Goal: Task Accomplishment & Management: Manage account settings

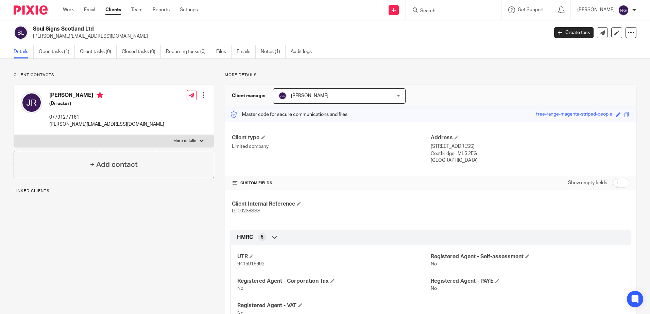
click at [446, 11] on input "Search" at bounding box center [450, 11] width 61 height 6
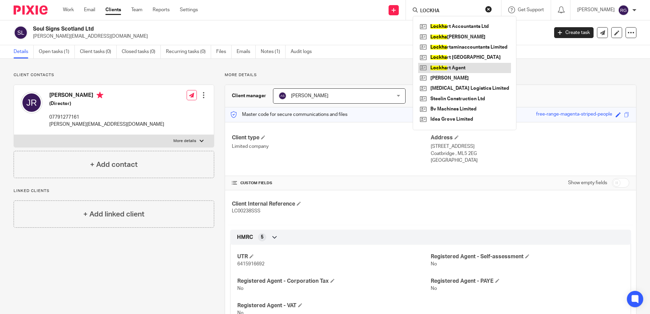
type input "LOCKHA"
click at [446, 68] on link at bounding box center [464, 68] width 93 height 10
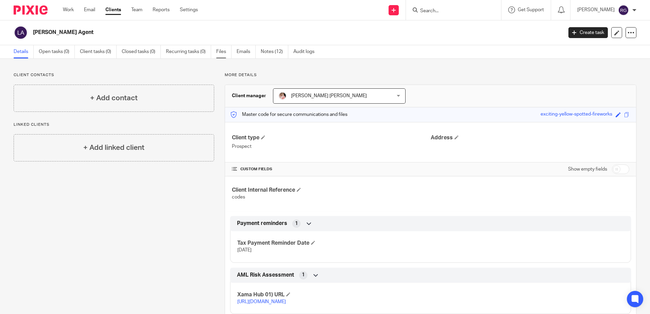
drag, startPoint x: 278, startPoint y: 44, endPoint x: 222, endPoint y: 56, distance: 57.5
click at [222, 56] on link "Files" at bounding box center [223, 51] width 15 height 13
click at [267, 52] on link "Notes (12)" at bounding box center [275, 51] width 28 height 13
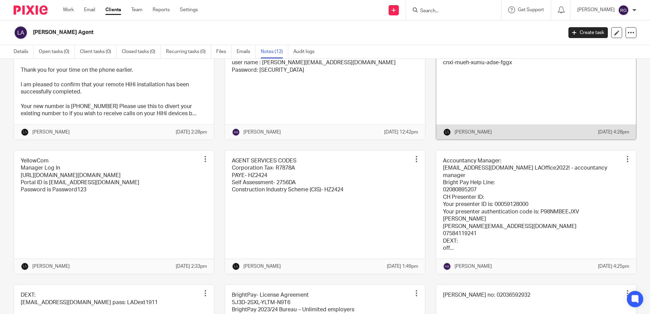
scroll to position [136, 0]
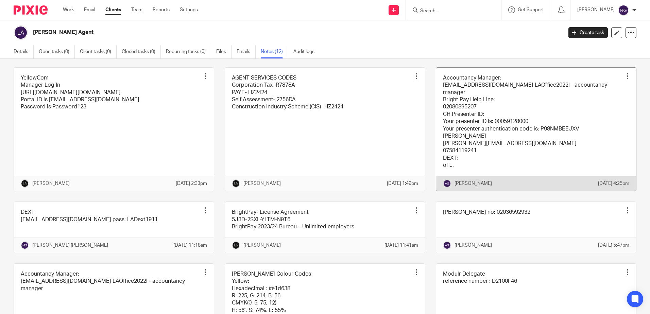
click at [494, 153] on link at bounding box center [536, 130] width 200 height 124
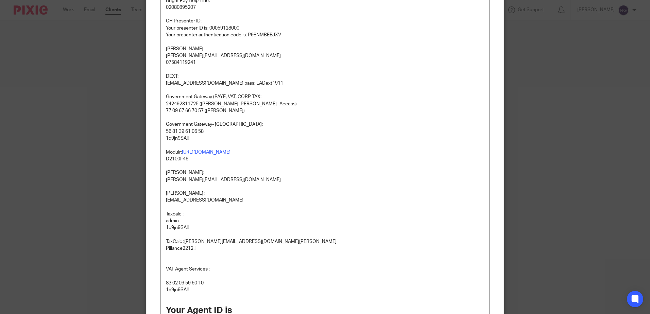
scroll to position [68, 0]
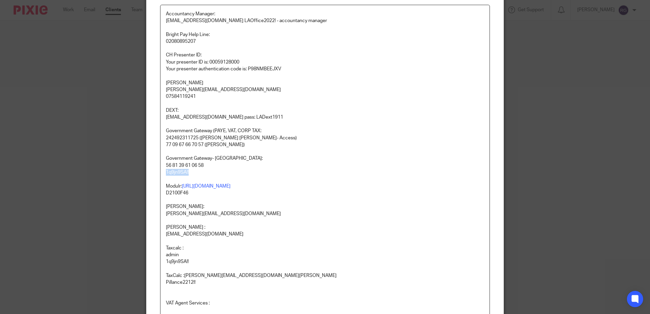
drag, startPoint x: 187, startPoint y: 171, endPoint x: 164, endPoint y: 172, distance: 22.5
click at [166, 172] on p "1q9jn9SA!!" at bounding box center [325, 172] width 318 height 7
copy p "1q9jn9SA!!"
click at [214, 196] on p "D2100F46" at bounding box center [325, 193] width 318 height 7
